Goal: Task Accomplishment & Management: Manage account settings

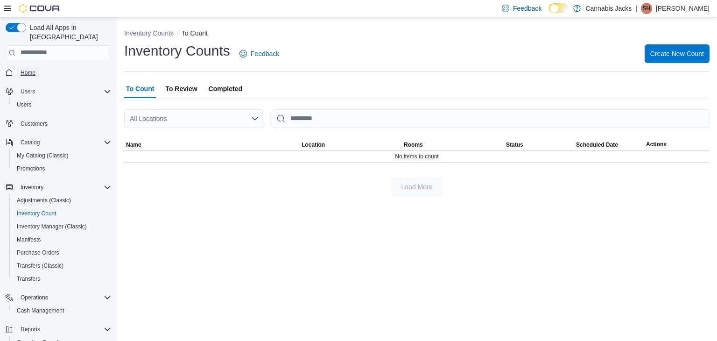
click at [23, 69] on span "Home" at bounding box center [28, 72] width 15 height 7
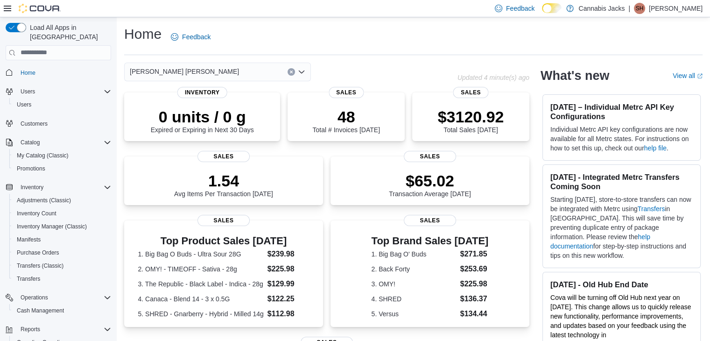
click at [689, 7] on p "[PERSON_NAME]" at bounding box center [676, 8] width 54 height 11
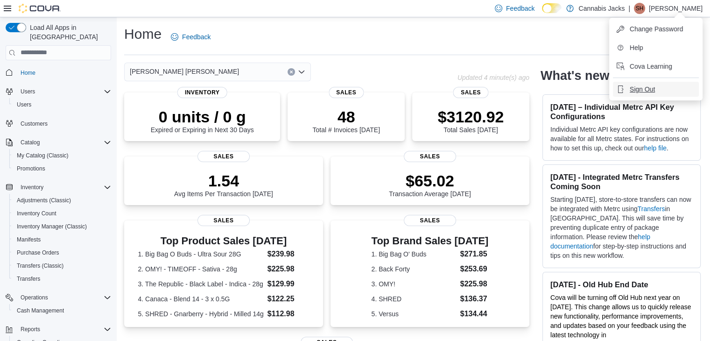
drag, startPoint x: 655, startPoint y: 91, endPoint x: 564, endPoint y: 14, distance: 119.9
click at [655, 91] on button "Sign Out" at bounding box center [656, 89] width 86 height 15
